Goal: Transaction & Acquisition: Book appointment/travel/reservation

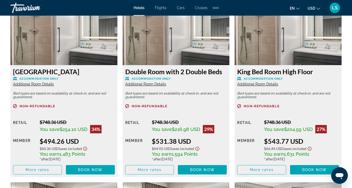
scroll to position [834, 0]
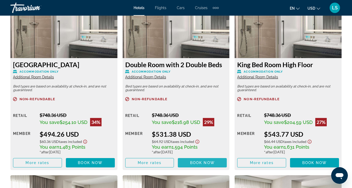
click at [202, 163] on span "Book now" at bounding box center [202, 162] width 25 height 4
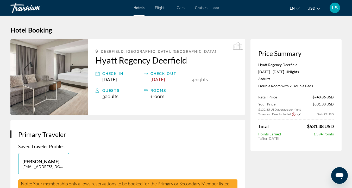
click at [73, 86] on img "Main content" at bounding box center [48, 77] width 77 height 76
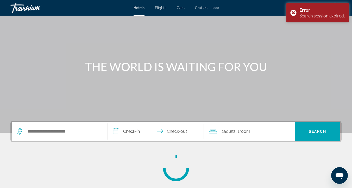
scroll to position [24, 0]
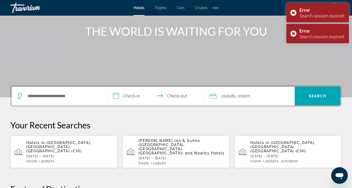
scroll to position [58, 0]
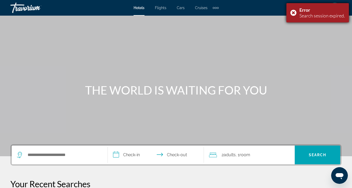
click at [292, 13] on div "Error Search session expired." at bounding box center [317, 12] width 62 height 19
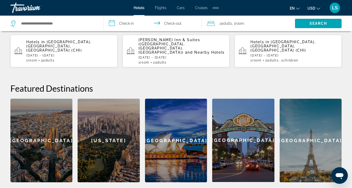
scroll to position [153, 0]
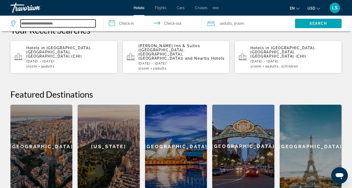
click at [77, 24] on input "Search hotel destination" at bounding box center [58, 24] width 75 height 8
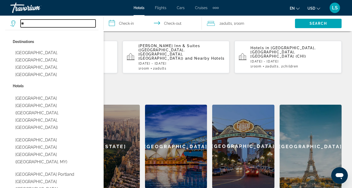
type input "*"
paste input "**********"
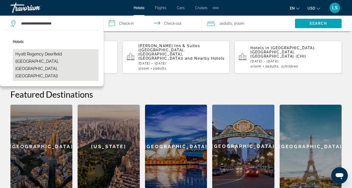
click at [35, 59] on button "Hyatt Regency Deerfield (Deerfield, IL, US)" at bounding box center [56, 65] width 86 height 32
type input "**********"
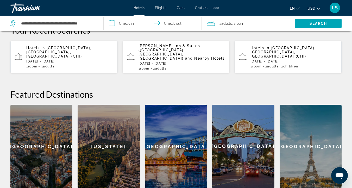
click at [229, 28] on div "2 Adult Adults , 1 Room rooms" at bounding box center [251, 24] width 88 height 16
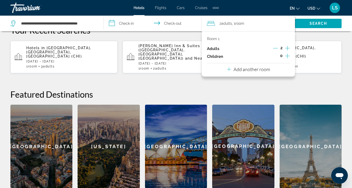
click at [287, 48] on icon "Increment adults" at bounding box center [287, 48] width 5 height 6
click at [266, 26] on div "3 Adult Adults , 1 Room rooms" at bounding box center [251, 23] width 88 height 7
click at [129, 25] on input "**********" at bounding box center [153, 24] width 100 height 17
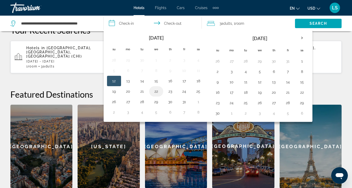
click at [157, 91] on button "22" at bounding box center [156, 91] width 8 height 7
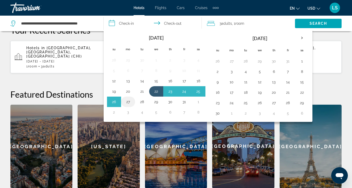
click at [127, 102] on button "27" at bounding box center [128, 101] width 8 height 7
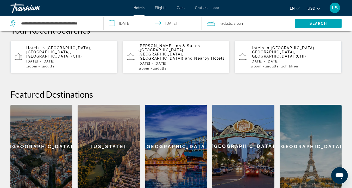
click at [177, 27] on input "**********" at bounding box center [153, 24] width 100 height 17
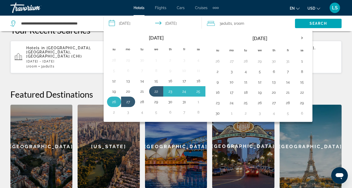
click at [115, 103] on button "26" at bounding box center [114, 101] width 8 height 7
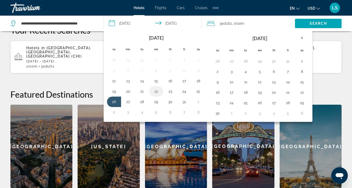
click at [157, 87] on td "22" at bounding box center [156, 91] width 14 height 10
click at [157, 93] on button "22" at bounding box center [156, 91] width 8 height 7
type input "**********"
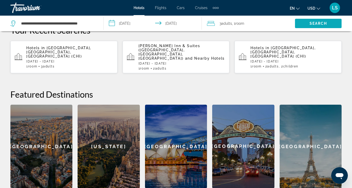
click at [303, 23] on span "Search" at bounding box center [318, 23] width 47 height 12
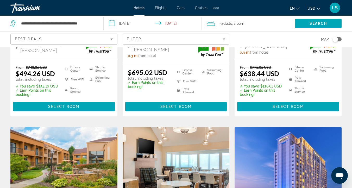
scroll to position [132, 0]
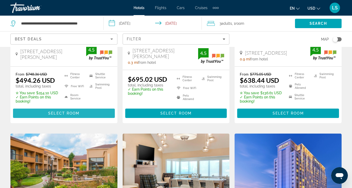
click at [65, 113] on span "Select Room" at bounding box center [63, 113] width 31 height 4
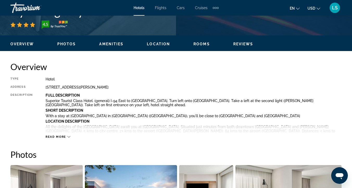
click at [201, 45] on span "Rooms" at bounding box center [201, 44] width 16 height 4
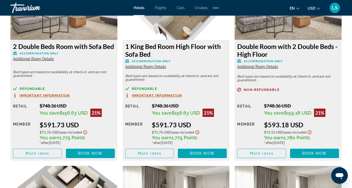
scroll to position [1226, 0]
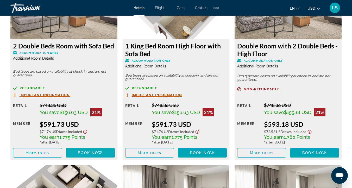
click at [95, 152] on span "Book now" at bounding box center [90, 153] width 25 height 4
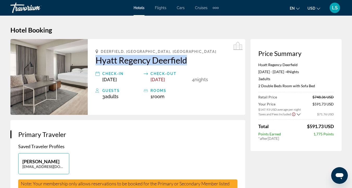
drag, startPoint x: 91, startPoint y: 57, endPoint x: 191, endPoint y: 58, distance: 99.9
click at [191, 58] on div "Deerfield, IL, United States Hyatt Regency Deerfield Check-in Oct 22, 2025 Chec…" at bounding box center [166, 77] width 157 height 76
copy h2 "Hyatt Regency Deerfield"
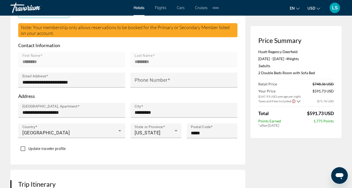
scroll to position [163, 0]
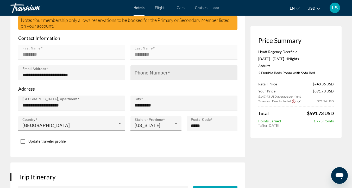
click at [159, 70] on mat-label "Phone Number" at bounding box center [150, 72] width 33 height 5
click at [159, 72] on input "Phone Number" at bounding box center [185, 75] width 102 height 6
type input "**********"
click at [158, 86] on p "Address" at bounding box center [127, 89] width 219 height 6
click at [167, 72] on input "**********" at bounding box center [185, 75] width 102 height 6
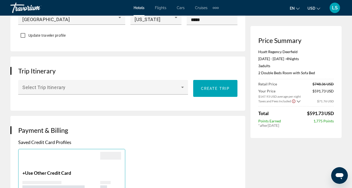
scroll to position [270, 0]
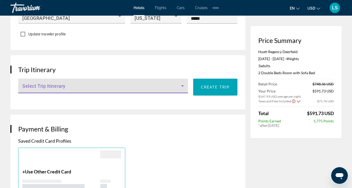
click at [96, 89] on span "Main content" at bounding box center [101, 88] width 159 height 6
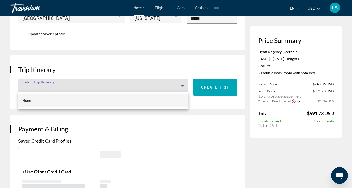
click at [96, 84] on div at bounding box center [176, 94] width 352 height 188
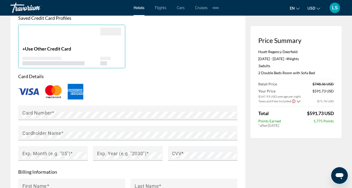
scroll to position [393, 0]
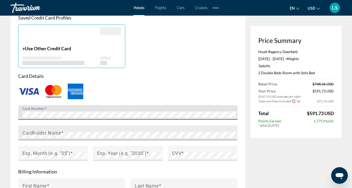
click at [61, 130] on span "Main content" at bounding box center [62, 132] width 3 height 5
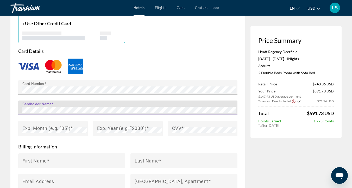
scroll to position [419, 0]
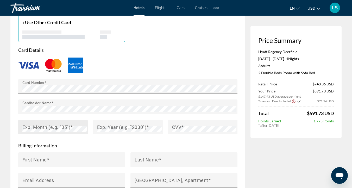
click at [42, 128] on mat-label "Exp. Month (e.g. "05")" at bounding box center [46, 126] width 48 height 5
click at [115, 126] on mat-label "Exp. Year (e.g. "2030")" at bounding box center [121, 126] width 49 height 5
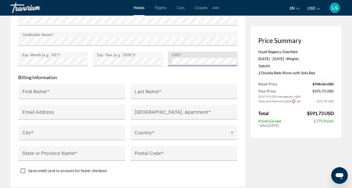
scroll to position [490, 0]
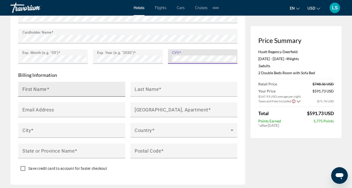
click at [83, 85] on div "First Name" at bounding box center [73, 89] width 102 height 15
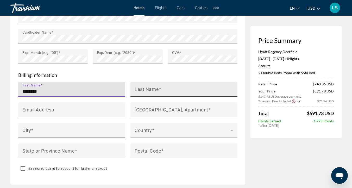
type input "********"
click at [171, 90] on input "Last Name" at bounding box center [185, 91] width 102 height 6
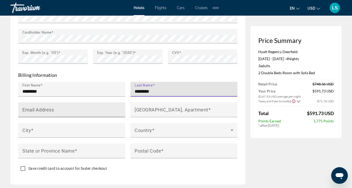
type input "********"
click at [64, 111] on input "Email Address" at bounding box center [73, 112] width 102 height 6
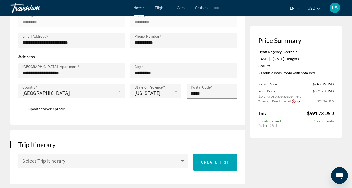
scroll to position [187, 0]
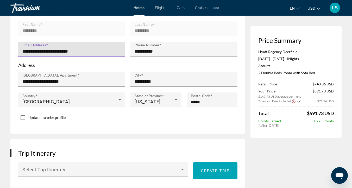
drag, startPoint x: 94, startPoint y: 50, endPoint x: 8, endPoint y: 49, distance: 85.6
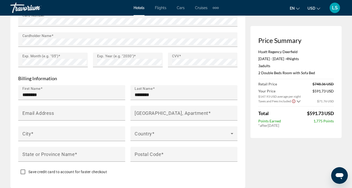
scroll to position [487, 0]
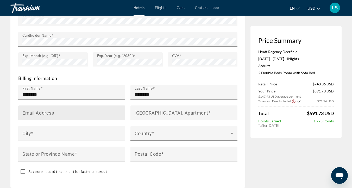
click at [34, 111] on mat-label "Email Address" at bounding box center [37, 112] width 31 height 5
click at [34, 112] on input "Email Address" at bounding box center [73, 115] width 102 height 6
paste input "**********"
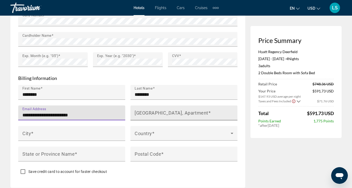
type input "**********"
click at [150, 114] on input "[GEOGRAPHIC_DATA], Apartment" at bounding box center [185, 115] width 102 height 6
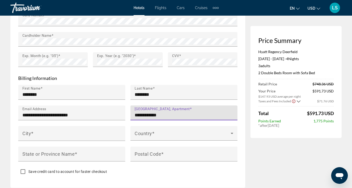
type input "**********"
click at [99, 123] on div "Main content" at bounding box center [71, 123] width 107 height 6
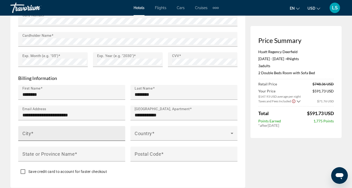
click at [90, 128] on div "City" at bounding box center [73, 133] width 102 height 15
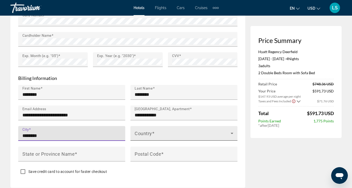
type input "********"
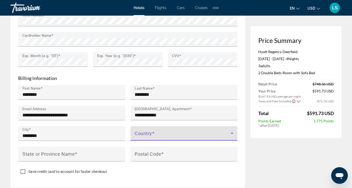
click at [155, 132] on span "Main content" at bounding box center [182, 135] width 96 height 6
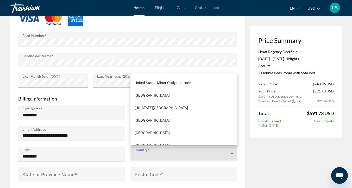
scroll to position [3021, 0]
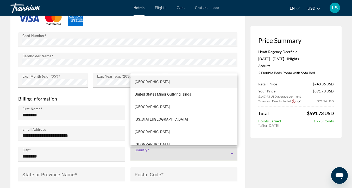
click at [148, 83] on span "[GEOGRAPHIC_DATA]" at bounding box center [151, 82] width 35 height 6
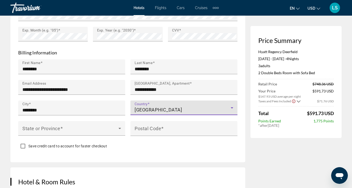
scroll to position [530, 0]
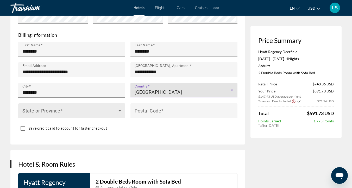
click at [83, 112] on span "Main content" at bounding box center [70, 112] width 96 height 6
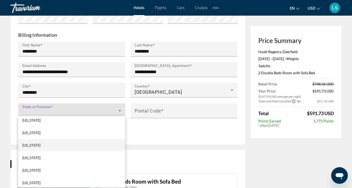
scroll to position [355, 0]
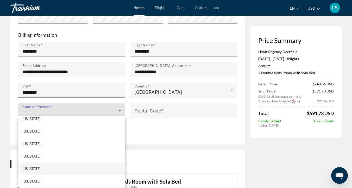
click at [49, 166] on mat-option "[US_STATE]" at bounding box center [71, 168] width 107 height 12
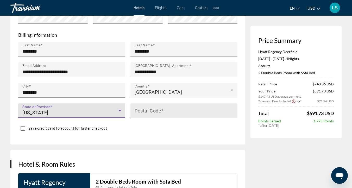
click at [146, 108] on mat-label "Postal Code" at bounding box center [147, 110] width 27 height 5
click at [146, 110] on input "Postal Code" at bounding box center [185, 113] width 102 height 6
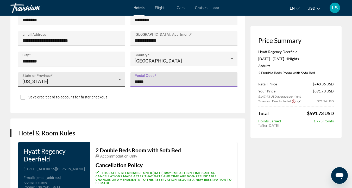
scroll to position [562, 0]
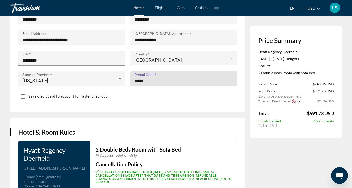
type input "*****"
click at [298, 100] on icon "Show Taxes and Fees breakdown" at bounding box center [298, 101] width 4 height 4
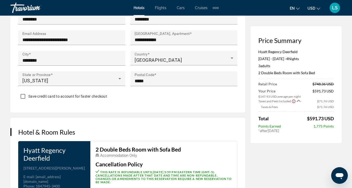
click at [298, 100] on icon "Show Taxes and Fees breakdown" at bounding box center [298, 101] width 4 height 4
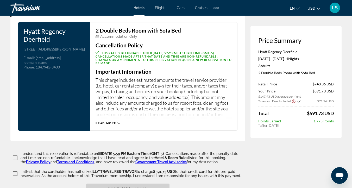
scroll to position [681, 0]
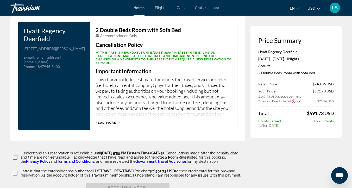
click at [113, 121] on span "Read more" at bounding box center [105, 122] width 21 height 3
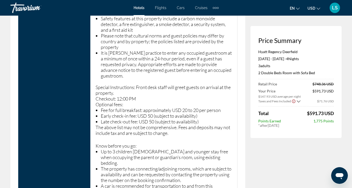
scroll to position [914, 0]
click at [208, 152] on li "Up to 3 children [DEMOGRAPHIC_DATA] and younger stay free when occupying the pa…" at bounding box center [166, 156] width 131 height 17
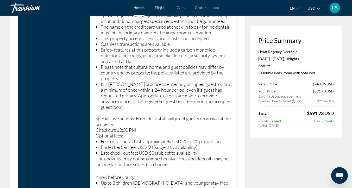
scroll to position [882, 0]
drag, startPoint x: 184, startPoint y: 141, endPoint x: 218, endPoint y: 142, distance: 34.1
click at [218, 142] on li "Fee for full breakfast: approximately USD 20 to 20 per person" at bounding box center [166, 142] width 131 height 6
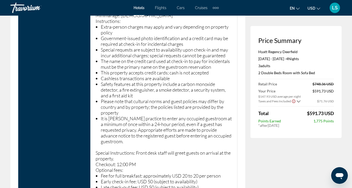
scroll to position [849, 0]
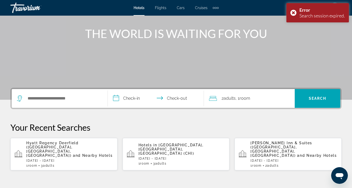
scroll to position [59, 0]
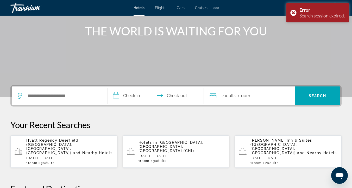
click at [43, 101] on div "Search widget" at bounding box center [59, 95] width 85 height 19
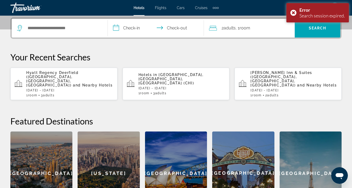
scroll to position [127, 0]
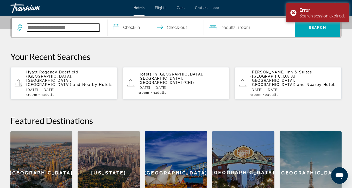
click at [50, 28] on input "Search hotel destination" at bounding box center [63, 28] width 73 height 8
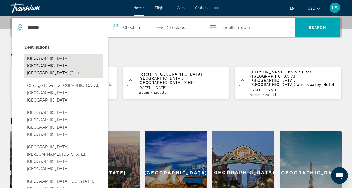
click at [28, 57] on button "[GEOGRAPHIC_DATA], [GEOGRAPHIC_DATA], [GEOGRAPHIC_DATA] (CHI)" at bounding box center [63, 66] width 78 height 24
type input "**********"
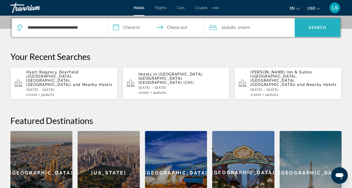
click at [311, 28] on span "Search" at bounding box center [317, 27] width 18 height 4
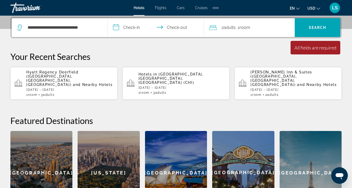
click at [131, 29] on input "**********" at bounding box center [157, 28] width 98 height 20
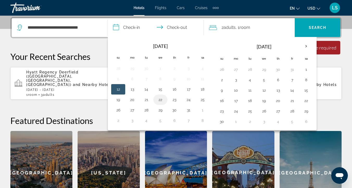
click at [165, 99] on td "22" at bounding box center [160, 99] width 14 height 10
click at [158, 99] on button "22" at bounding box center [160, 99] width 8 height 7
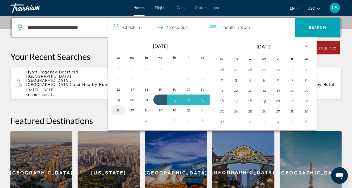
click at [119, 106] on td "26" at bounding box center [118, 110] width 14 height 10
click at [118, 111] on button "26" at bounding box center [118, 109] width 8 height 7
type input "**********"
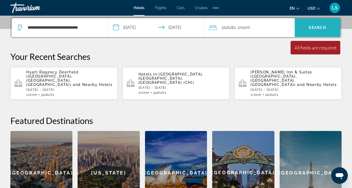
click at [307, 33] on span "Search" at bounding box center [317, 27] width 46 height 12
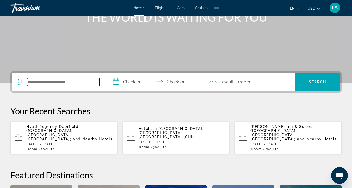
click at [73, 81] on input "Search hotel destination" at bounding box center [63, 82] width 73 height 8
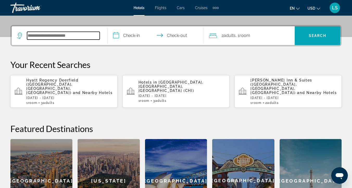
scroll to position [127, 0]
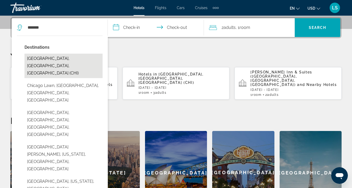
click at [58, 57] on button "[GEOGRAPHIC_DATA], [GEOGRAPHIC_DATA], [GEOGRAPHIC_DATA] (CHI)" at bounding box center [63, 66] width 78 height 24
type input "**********"
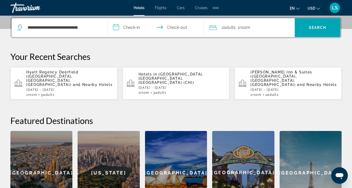
click at [127, 30] on input "**********" at bounding box center [157, 28] width 98 height 20
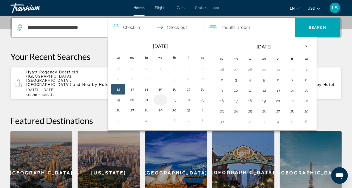
click at [162, 101] on button "22" at bounding box center [160, 99] width 8 height 7
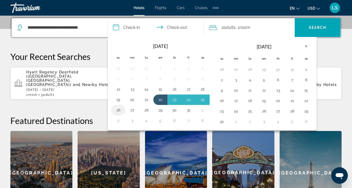
click at [118, 111] on button "26" at bounding box center [118, 109] width 8 height 7
type input "**********"
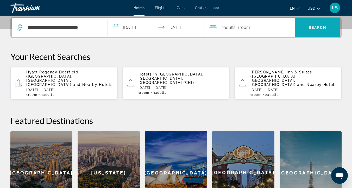
click at [316, 28] on span "Search" at bounding box center [317, 27] width 18 height 4
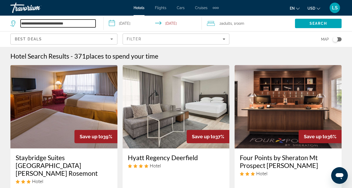
click at [56, 22] on input "**********" at bounding box center [58, 24] width 75 height 8
paste input "Search hotel destination"
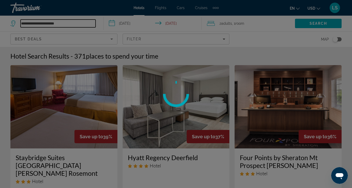
type input "**********"
click at [82, 23] on div at bounding box center [176, 94] width 352 height 188
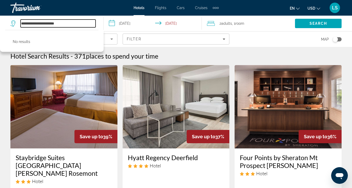
drag, startPoint x: 82, startPoint y: 23, endPoint x: 30, endPoint y: 21, distance: 51.8
click at [30, 21] on input "**********" at bounding box center [58, 24] width 75 height 8
paste input "**********"
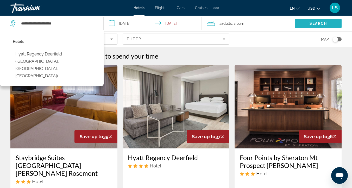
click at [304, 23] on span "Search" at bounding box center [318, 23] width 47 height 12
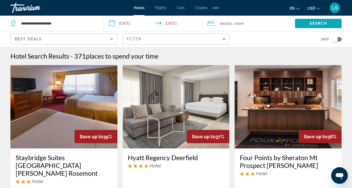
click at [307, 22] on span "Search" at bounding box center [318, 23] width 47 height 12
click at [310, 23] on span "Search" at bounding box center [318, 23] width 18 height 4
click at [308, 25] on span "Search" at bounding box center [318, 23] width 47 height 12
click at [318, 24] on span "Search" at bounding box center [318, 23] width 18 height 4
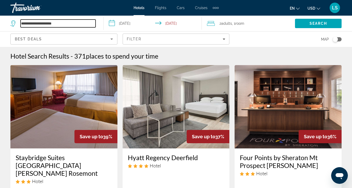
click at [72, 23] on input "**********" at bounding box center [58, 24] width 75 height 8
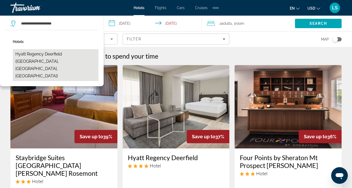
click at [59, 54] on button "Hyatt Regency Deerfield (Deerfield, IL, US)" at bounding box center [56, 65] width 86 height 32
type input "**********"
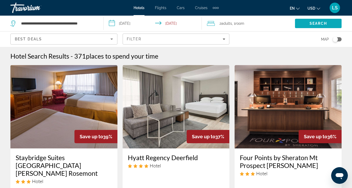
click at [319, 21] on span "Search" at bounding box center [318, 23] width 47 height 12
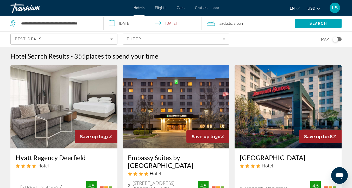
click at [70, 100] on img "Main content" at bounding box center [63, 106] width 107 height 83
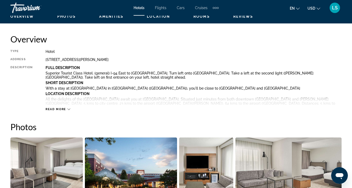
scroll to position [218, 0]
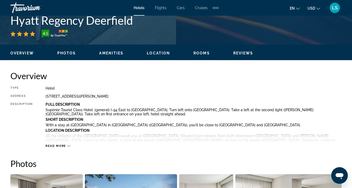
click at [203, 53] on span "Rooms" at bounding box center [201, 53] width 16 height 4
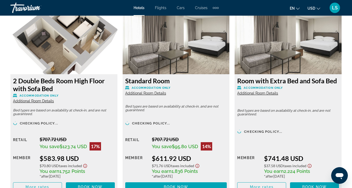
scroll to position [1382, 0]
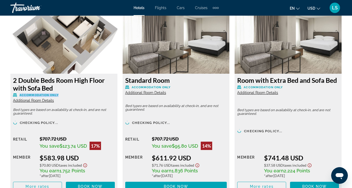
drag, startPoint x: 59, startPoint y: 96, endPoint x: 19, endPoint y: 95, distance: 39.8
click at [19, 95] on p "Accommodation Only" at bounding box center [64, 95] width 102 height 4
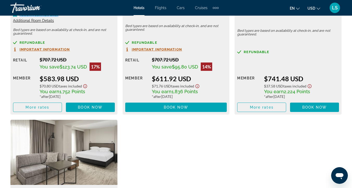
scroll to position [1455, 0]
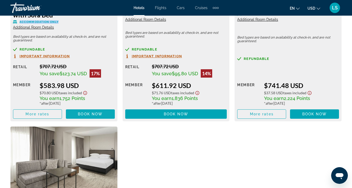
click at [95, 115] on span "Book now" at bounding box center [90, 114] width 25 height 4
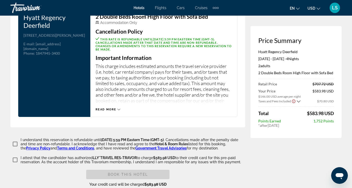
scroll to position [695, 0]
click at [110, 107] on button "Read more" at bounding box center [107, 109] width 25 height 4
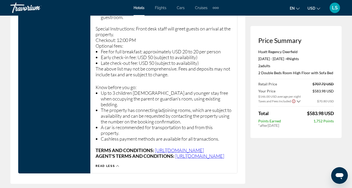
scroll to position [767, 0]
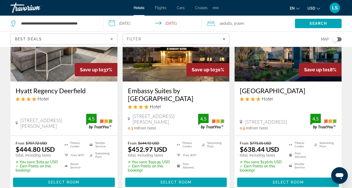
scroll to position [67, 0]
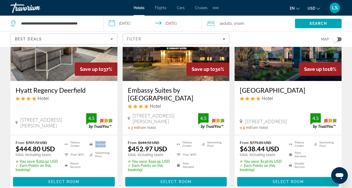
drag, startPoint x: 105, startPoint y: 146, endPoint x: 95, endPoint y: 141, distance: 11.0
click at [95, 141] on li "Shuttle Service" at bounding box center [99, 144] width 25 height 8
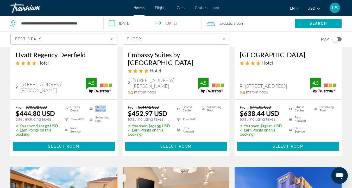
scroll to position [104, 0]
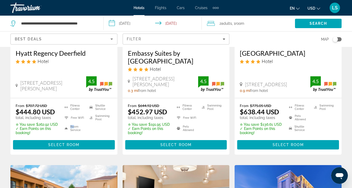
drag, startPoint x: 80, startPoint y: 127, endPoint x: 73, endPoint y: 126, distance: 7.1
click at [73, 126] on li "Room Service" at bounding box center [74, 128] width 25 height 8
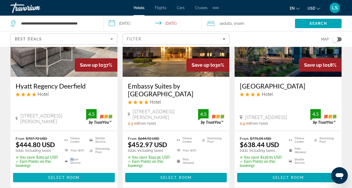
scroll to position [69, 0]
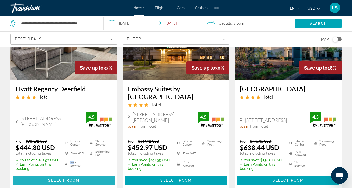
click at [64, 178] on span "Select Room" at bounding box center [63, 180] width 31 height 4
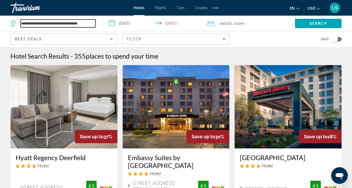
click at [48, 22] on input "**********" at bounding box center [58, 24] width 75 height 8
paste input "******"
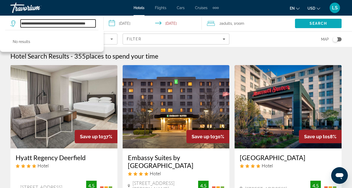
type input "**********"
click at [306, 25] on span "Search" at bounding box center [318, 23] width 47 height 12
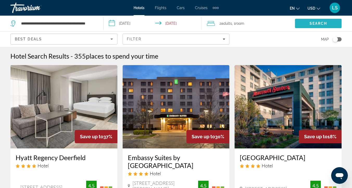
click at [312, 23] on span "Search" at bounding box center [318, 23] width 18 height 4
click at [336, 41] on button "Toggle map" at bounding box center [334, 39] width 13 height 5
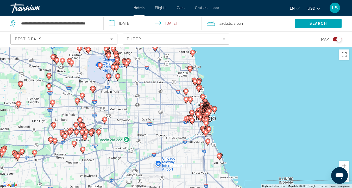
drag, startPoint x: 215, startPoint y: 142, endPoint x: 218, endPoint y: 76, distance: 65.6
click at [218, 76] on div "To activate drag with keyboard, press Alt + Enter. Once in keyboard drag state,…" at bounding box center [176, 117] width 352 height 141
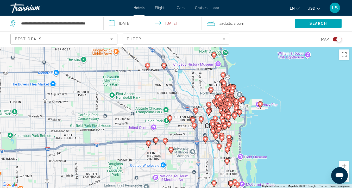
drag, startPoint x: 199, startPoint y: 125, endPoint x: 170, endPoint y: 68, distance: 64.3
click at [170, 68] on div "To activate drag with keyboard, press Alt + Enter. Once in keyboard drag state,…" at bounding box center [176, 117] width 352 height 141
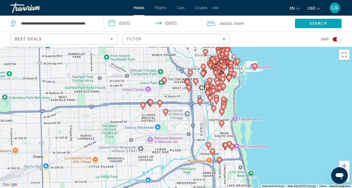
drag, startPoint x: 172, startPoint y: 107, endPoint x: 168, endPoint y: 88, distance: 19.2
click at [168, 88] on div "To activate drag with keyboard, press Alt + Enter. Once in keyboard drag state,…" at bounding box center [176, 117] width 352 height 141
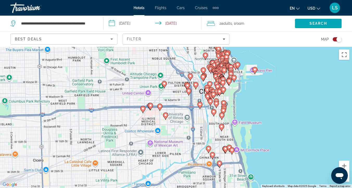
click at [142, 109] on image "Main content" at bounding box center [142, 108] width 3 height 3
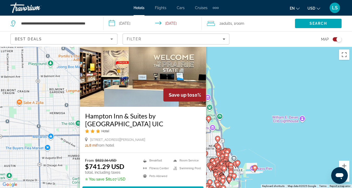
drag, startPoint x: 166, startPoint y: 130, endPoint x: 165, endPoint y: 123, distance: 7.3
click at [165, 123] on div "Hampton Inn & Suites by Hilton Chicago Medical District UIC Hotel" at bounding box center [143, 124] width 116 height 25
drag, startPoint x: 165, startPoint y: 160, endPoint x: 148, endPoint y: 160, distance: 16.1
click at [148, 160] on li "Breakfast" at bounding box center [155, 160] width 30 height 5
drag, startPoint x: 180, startPoint y: 167, endPoint x: 194, endPoint y: 167, distance: 14.0
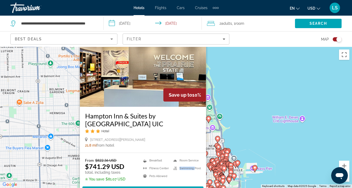
click at [194, 167] on li "Swimming Pool" at bounding box center [186, 168] width 30 height 5
click at [195, 159] on li "Room Service" at bounding box center [186, 160] width 30 height 5
drag, startPoint x: 157, startPoint y: 134, endPoint x: 154, endPoint y: 133, distance: 2.7
click at [154, 133] on div "Hampton Inn & Suites by Hilton Chicago Medical District UIC Hotel" at bounding box center [143, 124] width 116 height 25
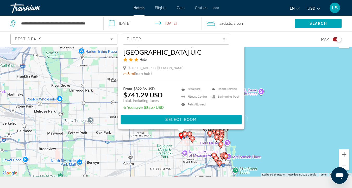
scroll to position [7, 0]
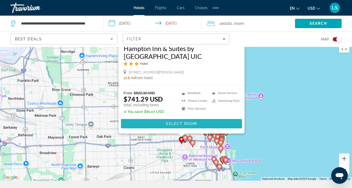
click at [171, 122] on span "Select Room" at bounding box center [181, 123] width 31 height 4
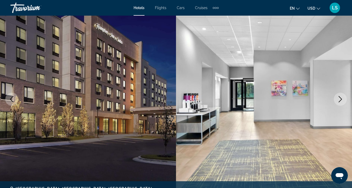
scroll to position [47, 0]
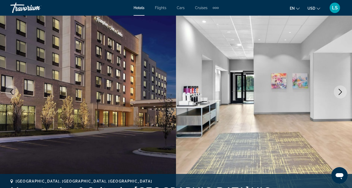
click at [341, 95] on icon "Next image" at bounding box center [340, 92] width 6 height 6
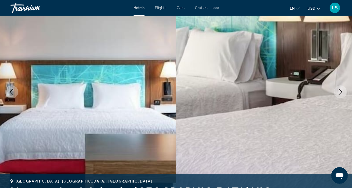
click at [341, 94] on icon "Next image" at bounding box center [340, 92] width 6 height 6
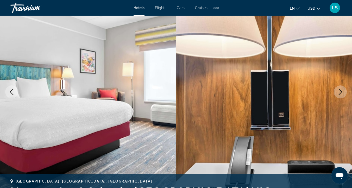
click at [341, 94] on icon "Next image" at bounding box center [340, 92] width 6 height 6
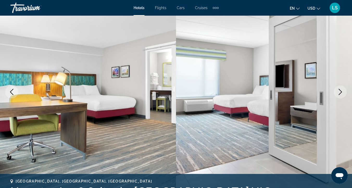
click at [341, 94] on icon "Next image" at bounding box center [340, 92] width 6 height 6
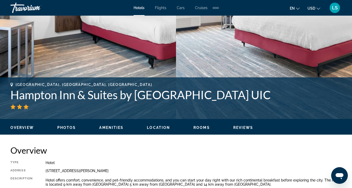
scroll to position [158, 0]
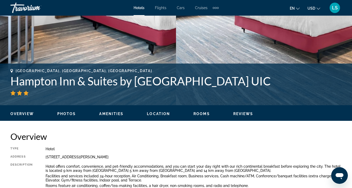
click at [192, 113] on ul "Overview Photos Amenities Location Rooms Reviews Modify Dates" at bounding box center [175, 113] width 331 height 6
click at [200, 114] on span "Rooms" at bounding box center [201, 114] width 16 height 4
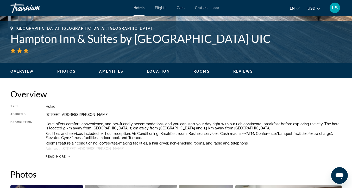
scroll to position [179, 0]
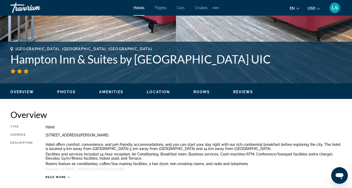
click at [197, 93] on span "Rooms" at bounding box center [201, 92] width 16 height 4
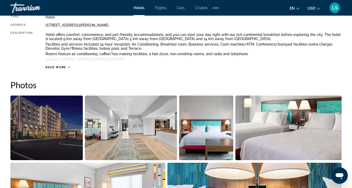
scroll to position [0, 0]
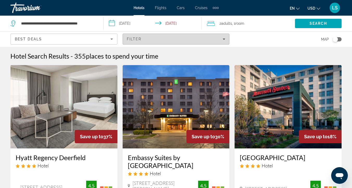
click at [157, 44] on span "Filters" at bounding box center [176, 39] width 106 height 12
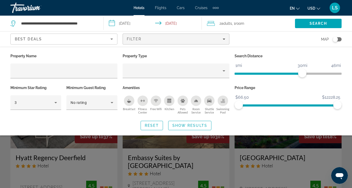
click at [130, 103] on div "Breakfast" at bounding box center [129, 100] width 10 height 10
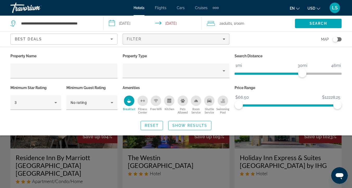
click at [224, 102] on icon "Swimming Pool" at bounding box center [223, 102] width 4 height 1
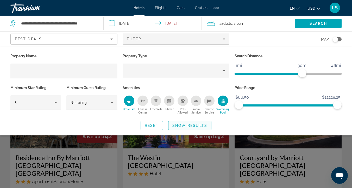
click at [190, 127] on span "Show Results" at bounding box center [189, 125] width 35 height 4
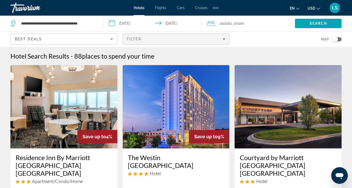
click at [163, 39] on div "Filter" at bounding box center [176, 39] width 99 height 4
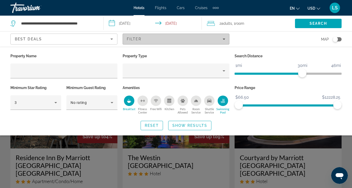
click at [180, 41] on div "Filter" at bounding box center [176, 39] width 99 height 4
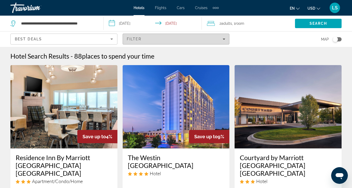
click at [180, 41] on div "Filter" at bounding box center [176, 39] width 99 height 4
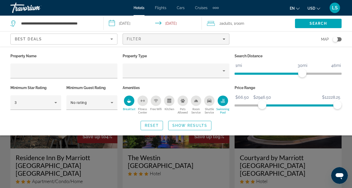
click at [262, 105] on span "ngx-slider" at bounding box center [299, 105] width 75 height 2
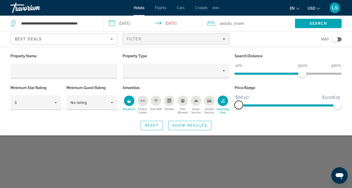
drag, startPoint x: 260, startPoint y: 105, endPoint x: 232, endPoint y: 105, distance: 28.1
click at [232, 105] on div "Price Range $66.50 $12228.25 $66.50 $12228.25" at bounding box center [288, 99] width 112 height 31
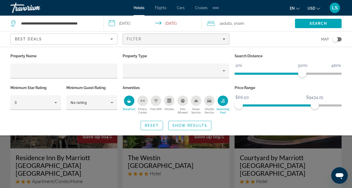
drag, startPoint x: 314, startPoint y: 103, endPoint x: 272, endPoint y: 108, distance: 42.9
click at [272, 108] on span "ngx-slider" at bounding box center [276, 104] width 76 height 8
click at [254, 105] on span "ngx-slider" at bounding box center [276, 105] width 76 height 2
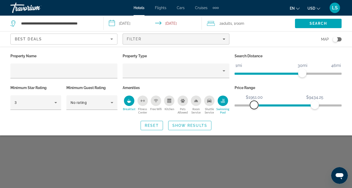
drag, startPoint x: 254, startPoint y: 105, endPoint x: 206, endPoint y: 105, distance: 48.1
click at [206, 105] on div "Property Name Property Type Search Distance 1mi 46mi 30mi Minimum Star Rating 3…" at bounding box center [176, 83] width 336 height 63
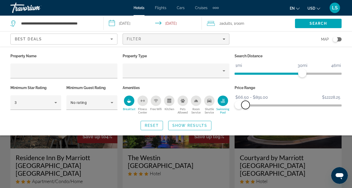
drag, startPoint x: 314, startPoint y: 105, endPoint x: 245, endPoint y: 105, distance: 69.2
click at [245, 105] on span "ngx-slider-max" at bounding box center [245, 105] width 8 height 8
click at [186, 125] on span "Show Results" at bounding box center [189, 125] width 35 height 4
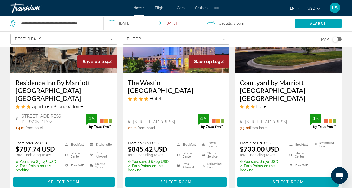
scroll to position [76, 0]
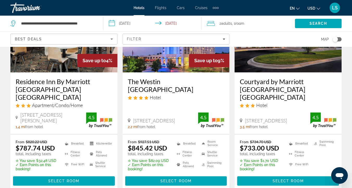
click at [337, 38] on div "Toggle map" at bounding box center [334, 39] width 5 height 5
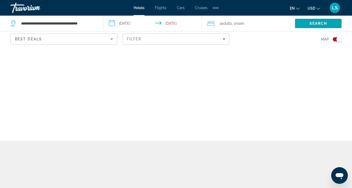
scroll to position [0, 0]
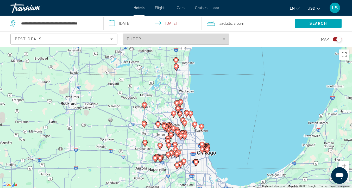
click at [192, 40] on div "Filter" at bounding box center [176, 39] width 99 height 4
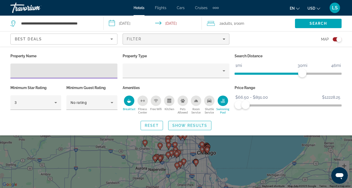
click at [184, 123] on span "Show Results" at bounding box center [189, 125] width 35 height 4
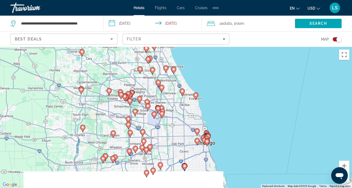
drag, startPoint x: 192, startPoint y: 135, endPoint x: 191, endPoint y: 108, distance: 26.8
click at [192, 108] on div "To activate drag with keyboard, press Alt + Enter. Once in keyboard drag state,…" at bounding box center [176, 117] width 352 height 141
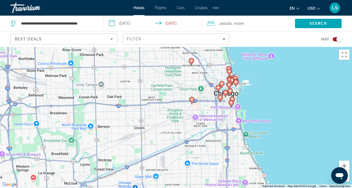
drag, startPoint x: 190, startPoint y: 141, endPoint x: 177, endPoint y: 27, distance: 115.5
click at [177, 47] on div "**********" at bounding box center [176, 141] width 352 height 188
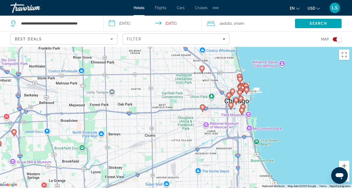
click at [202, 106] on image "Main content" at bounding box center [202, 106] width 3 height 3
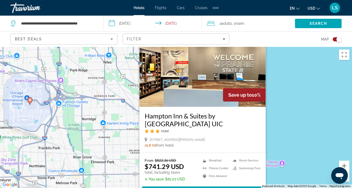
click at [285, 78] on div "To activate drag with keyboard, press Alt + Enter. Once in keyboard drag state,…" at bounding box center [176, 117] width 352 height 141
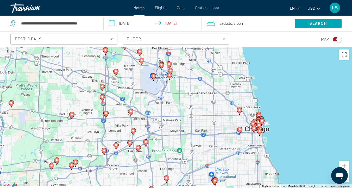
drag, startPoint x: 282, startPoint y: 90, endPoint x: 276, endPoint y: 77, distance: 14.0
click at [276, 77] on div "To activate drag with keyboard, press Alt + Enter. Once in keyboard drag state,…" at bounding box center [176, 117] width 352 height 141
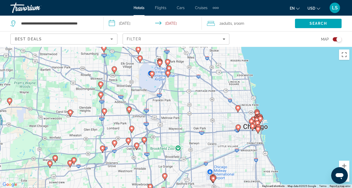
click at [238, 108] on image "Main content" at bounding box center [237, 107] width 3 height 3
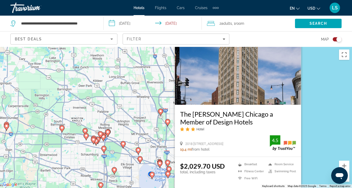
click at [327, 89] on div "To activate drag with keyboard, press Alt + Enter. Once in keyboard drag state,…" at bounding box center [176, 117] width 352 height 141
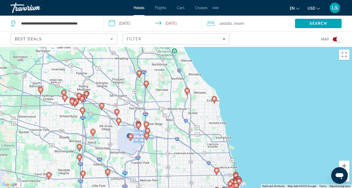
drag, startPoint x: 233, startPoint y: 131, endPoint x: 211, endPoint y: 92, distance: 44.8
click at [211, 92] on div "To activate drag with keyboard, press Alt + Enter. Once in keyboard drag state,…" at bounding box center [176, 117] width 352 height 141
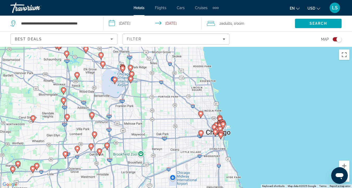
drag, startPoint x: 236, startPoint y: 157, endPoint x: 221, endPoint y: 100, distance: 59.0
click at [221, 100] on div "To activate drag with keyboard, press Alt + Enter. Once in keyboard drag state,…" at bounding box center [176, 117] width 352 height 141
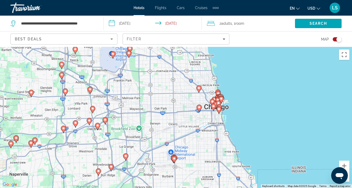
drag, startPoint x: 214, startPoint y: 145, endPoint x: 212, endPoint y: 120, distance: 25.8
click at [212, 120] on div "To activate drag with keyboard, press Alt + Enter. Once in keyboard drag state,…" at bounding box center [176, 117] width 352 height 141
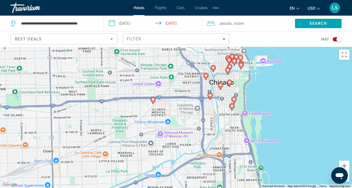
drag, startPoint x: 240, startPoint y: 113, endPoint x: 233, endPoint y: 128, distance: 17.2
click at [233, 128] on div "To activate drag with keyboard, press Alt + Enter. Once in keyboard drag state,…" at bounding box center [176, 117] width 352 height 141
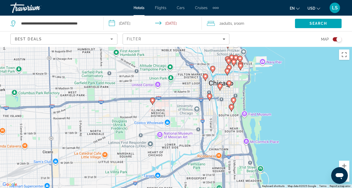
click at [231, 107] on image "Main content" at bounding box center [231, 106] width 3 height 3
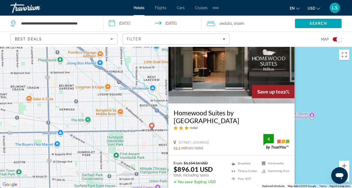
click at [282, 72] on img "Main content" at bounding box center [231, 61] width 126 height 83
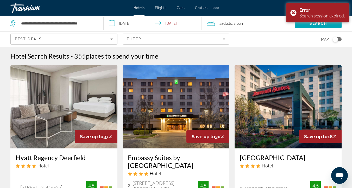
click at [336, 39] on div "Toggle map" at bounding box center [334, 39] width 5 height 5
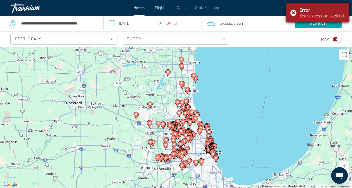
click at [291, 9] on div "Error Search session expired." at bounding box center [317, 12] width 62 height 19
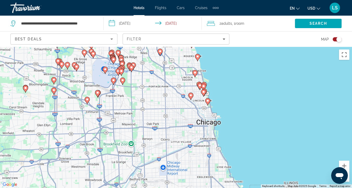
drag, startPoint x: 228, startPoint y: 114, endPoint x: 277, endPoint y: -41, distance: 162.2
click at [277, 0] on html "**********" at bounding box center [176, 94] width 352 height 188
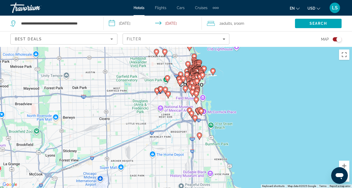
drag, startPoint x: 212, startPoint y: 132, endPoint x: 219, endPoint y: 59, distance: 73.7
click at [219, 59] on div "To activate drag with keyboard, press Alt + Enter. Once in keyboard drag state,…" at bounding box center [176, 117] width 352 height 141
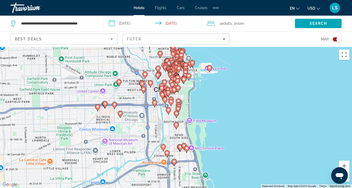
drag, startPoint x: 204, startPoint y: 93, endPoint x: 216, endPoint y: 90, distance: 12.4
click at [216, 90] on div "To activate drag with keyboard, press Alt + Enter. Once in keyboard drag state,…" at bounding box center [176, 117] width 352 height 141
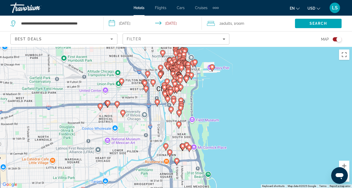
click at [178, 124] on image "Main content" at bounding box center [178, 123] width 3 height 3
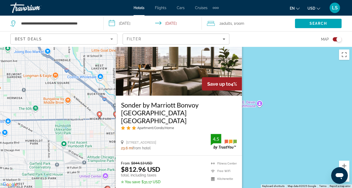
click at [205, 73] on img "Main content" at bounding box center [179, 53] width 126 height 83
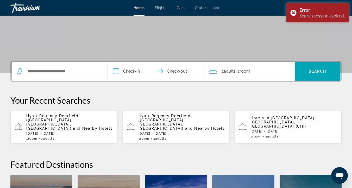
scroll to position [81, 0]
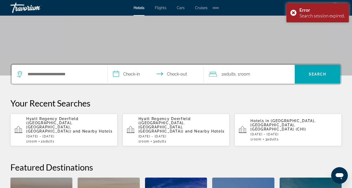
click at [45, 79] on div "Search widget" at bounding box center [59, 74] width 85 height 19
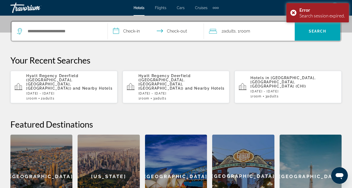
scroll to position [127, 0]
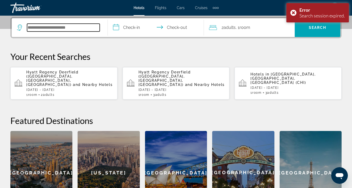
click at [42, 30] on input "Search hotel destination" at bounding box center [63, 28] width 73 height 8
paste input "**********"
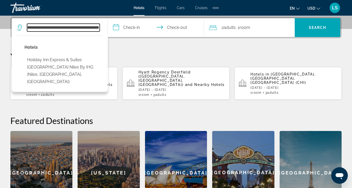
type input "**********"
click at [132, 29] on input "**********" at bounding box center [157, 28] width 98 height 20
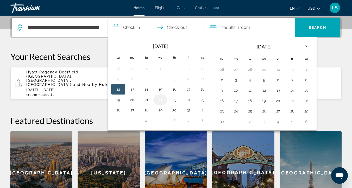
click at [160, 96] on button "22" at bounding box center [160, 99] width 8 height 7
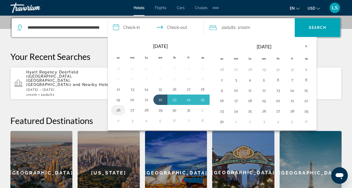
click at [118, 109] on button "26" at bounding box center [118, 109] width 8 height 7
type input "**********"
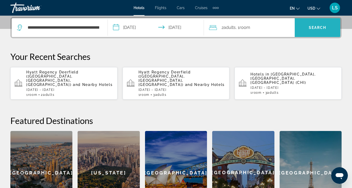
click at [338, 30] on span "Search" at bounding box center [317, 27] width 46 height 12
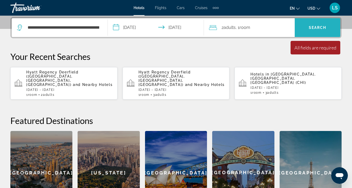
click at [327, 27] on span "Search" at bounding box center [317, 27] width 46 height 12
click at [258, 24] on div "2 Adult Adults , 1 Room rooms" at bounding box center [252, 27] width 86 height 7
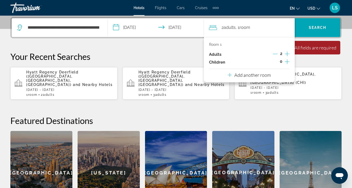
click at [288, 53] on icon "Increment adults" at bounding box center [286, 54] width 5 height 6
click at [309, 31] on span "Search" at bounding box center [317, 27] width 46 height 12
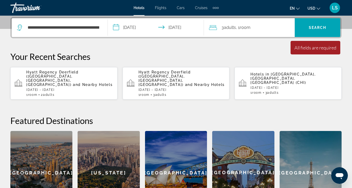
click at [306, 52] on div "Minimum length of stay is 1 day All fields are required Children ages are requi…" at bounding box center [315, 48] width 50 height 14
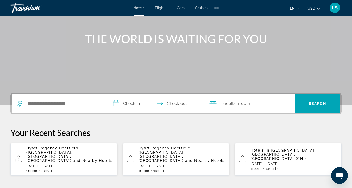
scroll to position [52, 0]
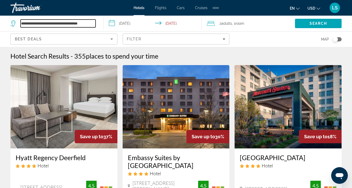
click at [37, 24] on input "**********" at bounding box center [58, 24] width 75 height 8
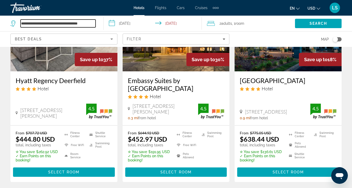
scroll to position [82, 0]
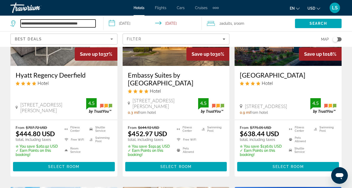
click at [67, 22] on input "**********" at bounding box center [58, 24] width 75 height 8
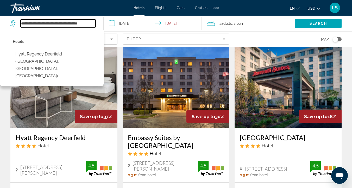
scroll to position [0, 0]
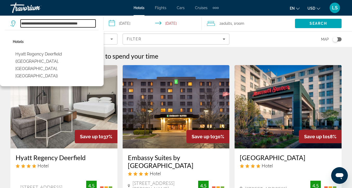
paste input "**********"
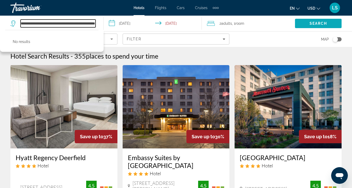
type input "**********"
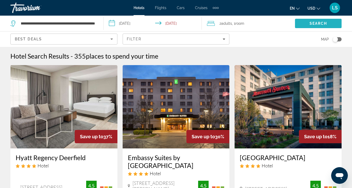
scroll to position [0, 0]
click at [309, 22] on span "Search" at bounding box center [318, 23] width 47 height 12
click at [322, 25] on span "Search" at bounding box center [318, 23] width 18 height 4
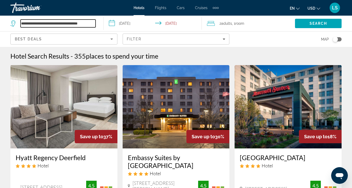
click at [38, 23] on input "**********" at bounding box center [58, 24] width 75 height 8
paste input "**********"
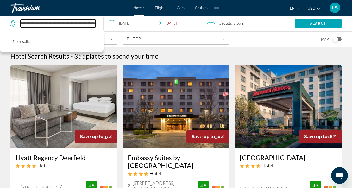
click at [80, 25] on input "**********" at bounding box center [58, 24] width 75 height 8
drag, startPoint x: 93, startPoint y: 23, endPoint x: 0, endPoint y: 23, distance: 93.4
click at [0, 23] on app-destination-search "**********" at bounding box center [51, 24] width 103 height 16
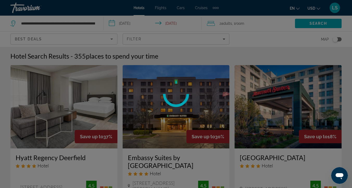
drag, startPoint x: 94, startPoint y: 24, endPoint x: 85, endPoint y: 24, distance: 8.8
click at [85, 24] on div at bounding box center [176, 94] width 352 height 188
click at [72, 24] on div at bounding box center [176, 94] width 352 height 188
click at [64, 25] on div at bounding box center [176, 94] width 352 height 188
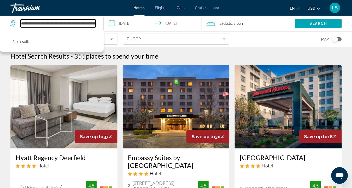
scroll to position [0, 97]
drag, startPoint x: 94, startPoint y: 23, endPoint x: 114, endPoint y: 24, distance: 20.8
click at [114, 24] on div "**********" at bounding box center [176, 24] width 352 height 16
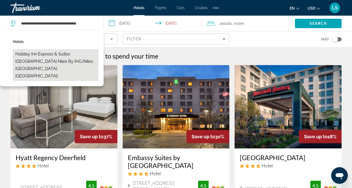
click at [69, 60] on button "Holiday Inn Express & Suites Chicago North Shore Niles by IHG (Niles, IL, US)" at bounding box center [56, 65] width 86 height 32
type input "**********"
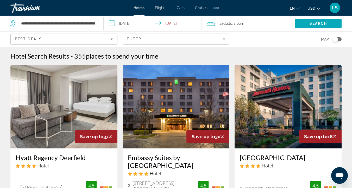
click at [315, 24] on span "Search" at bounding box center [318, 23] width 18 height 4
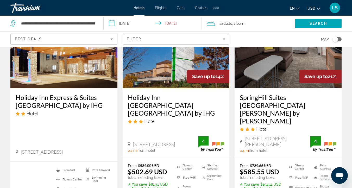
scroll to position [63, 0]
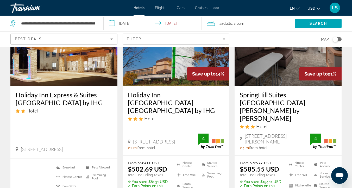
click at [77, 79] on img "Main content" at bounding box center [63, 43] width 107 height 83
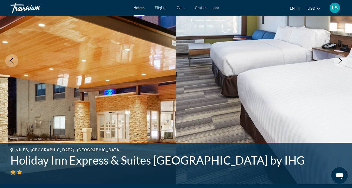
scroll to position [86, 0]
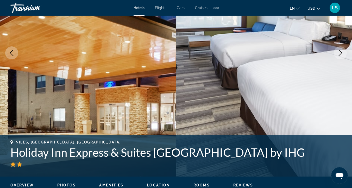
click at [339, 55] on icon "Next image" at bounding box center [340, 53] width 6 height 6
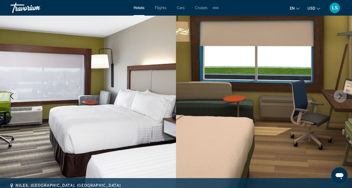
scroll to position [44, 0]
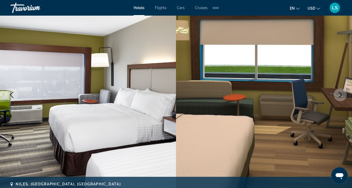
click at [334, 94] on button "Next image" at bounding box center [339, 94] width 13 height 13
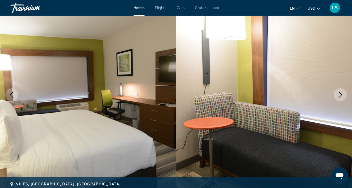
click at [334, 94] on button "Next image" at bounding box center [339, 94] width 13 height 13
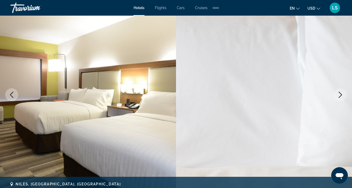
click at [339, 93] on icon "Next image" at bounding box center [340, 95] width 6 height 6
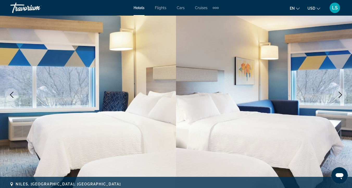
click at [339, 93] on icon "Next image" at bounding box center [340, 95] width 6 height 6
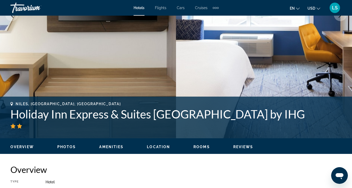
scroll to position [124, 0]
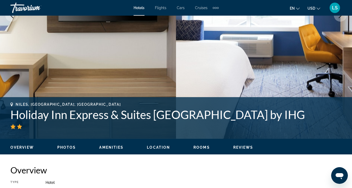
drag, startPoint x: 10, startPoint y: 113, endPoint x: 323, endPoint y: 118, distance: 313.6
click at [323, 118] on div "Niles, IL, United States Holiday Inn Express & Suites Chicago North Shore Niles…" at bounding box center [176, 117] width 352 height 31
copy h1 "Holiday Inn Express & Suites Chicago North Shore Niles by IHG"
